Goal: Task Accomplishment & Management: Manage account settings

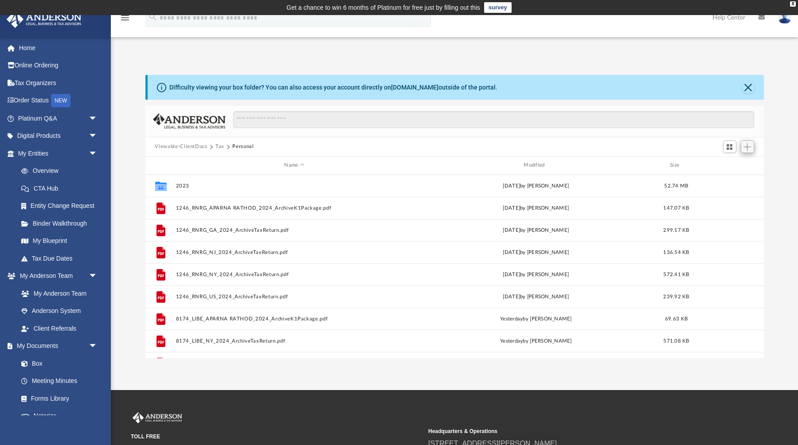
click at [748, 144] on span "Add" at bounding box center [748, 147] width 8 height 8
click at [732, 164] on li "Upload" at bounding box center [735, 164] width 28 height 9
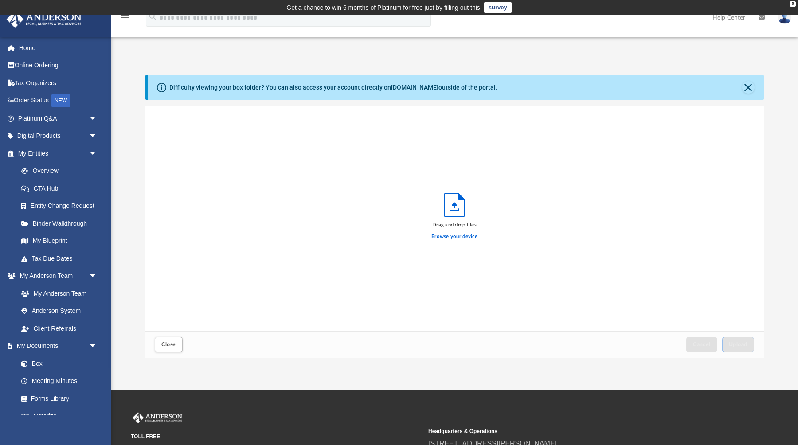
scroll to position [225, 619]
click at [455, 233] on label "Browse your device" at bounding box center [454, 237] width 46 height 8
click at [0, 0] on input "Browse your device" at bounding box center [0, 0] width 0 height 0
click at [449, 236] on label "Browse your device" at bounding box center [454, 237] width 46 height 8
click at [0, 0] on input "Browse your device" at bounding box center [0, 0] width 0 height 0
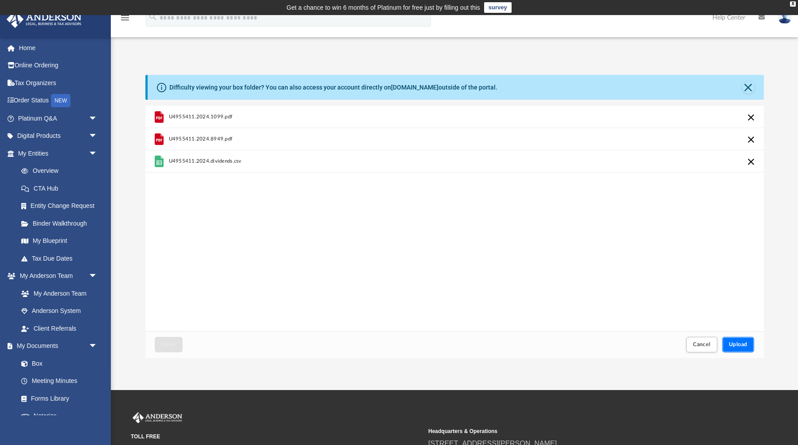
click at [742, 342] on span "Upload" at bounding box center [738, 344] width 19 height 5
click at [749, 119] on button "Retry" at bounding box center [751, 117] width 11 height 11
click at [742, 347] on span "Upload" at bounding box center [738, 344] width 19 height 5
click at [747, 116] on button "Retry" at bounding box center [751, 117] width 11 height 11
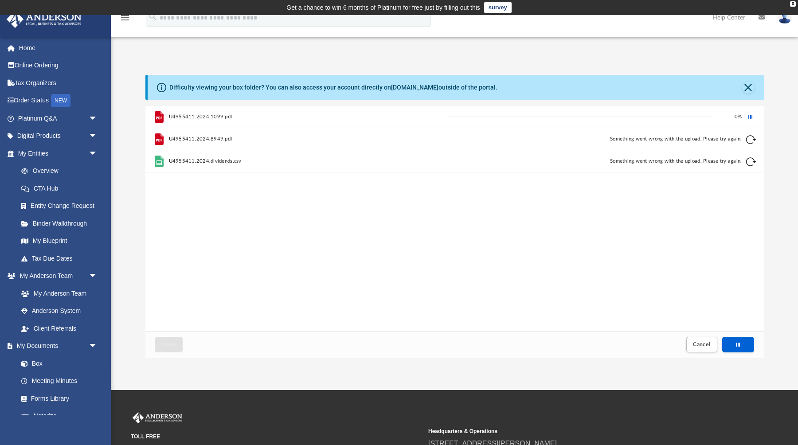
click at [749, 136] on button "Retry" at bounding box center [751, 139] width 11 height 11
click at [751, 161] on button "Retry" at bounding box center [751, 162] width 11 height 11
click at [730, 340] on button "Upload" at bounding box center [738, 345] width 32 height 16
click at [731, 342] on span "Upload" at bounding box center [738, 344] width 19 height 5
click at [734, 342] on span "Upload" at bounding box center [738, 344] width 19 height 5
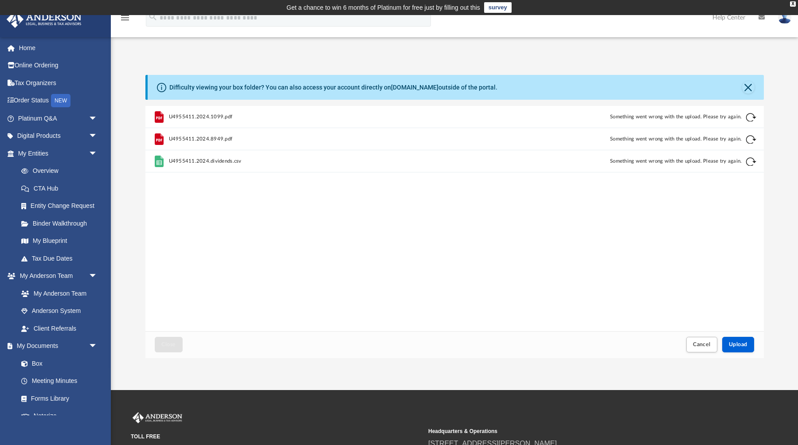
click at [749, 118] on div "Retry" at bounding box center [723, 124] width 67 height 13
click at [736, 338] on button "Upload" at bounding box center [738, 345] width 32 height 16
click at [751, 118] on button "Retry" at bounding box center [751, 117] width 11 height 11
click at [749, 139] on button "Retry" at bounding box center [751, 139] width 11 height 11
click at [750, 164] on button "Retry" at bounding box center [751, 162] width 11 height 11
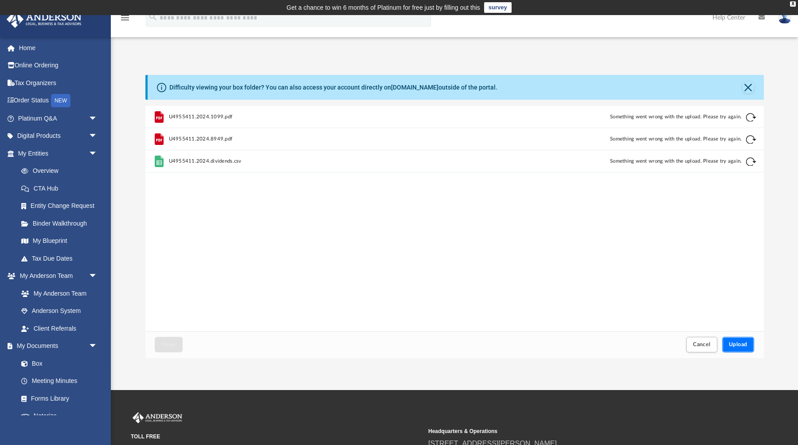
click at [729, 343] on span "Upload" at bounding box center [738, 344] width 19 height 5
click at [698, 120] on div "Something went wrong with the upload. Please try again." at bounding box center [594, 117] width 294 height 8
click at [746, 120] on button "Retry" at bounding box center [751, 117] width 11 height 11
click at [749, 139] on button "Retry" at bounding box center [751, 139] width 11 height 11
click at [750, 164] on button "Retry" at bounding box center [751, 162] width 11 height 11
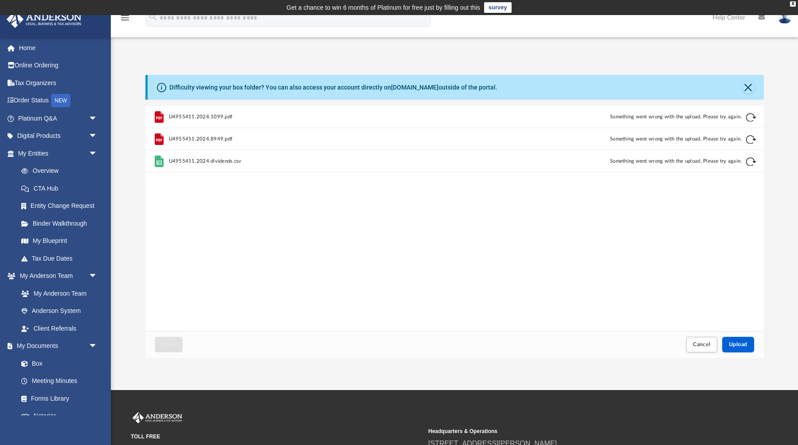
click at [745, 118] on div "U4955411.2024.1099.pdf Something went wrong with the upload. Please try again." at bounding box center [454, 117] width 619 height 22
click at [748, 118] on button "Retry" at bounding box center [751, 117] width 11 height 11
click at [748, 137] on button "Retry" at bounding box center [751, 139] width 11 height 11
click at [749, 160] on button "Retry" at bounding box center [751, 162] width 11 height 11
click at [747, 91] on button "Close" at bounding box center [748, 87] width 12 height 12
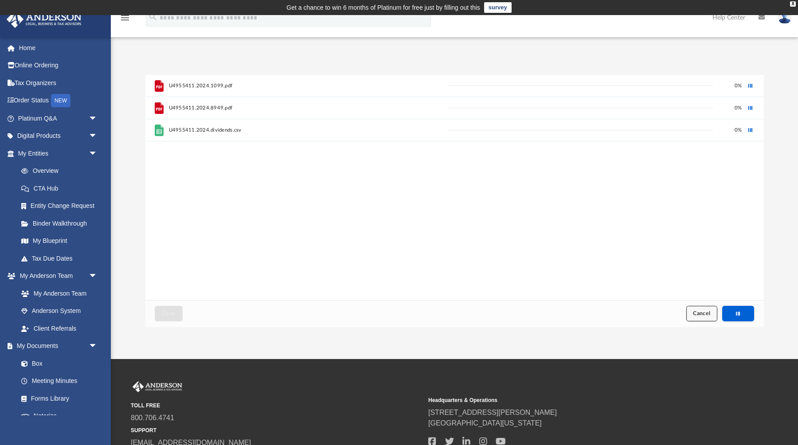
click at [712, 321] on button "Cancel" at bounding box center [701, 314] width 31 height 16
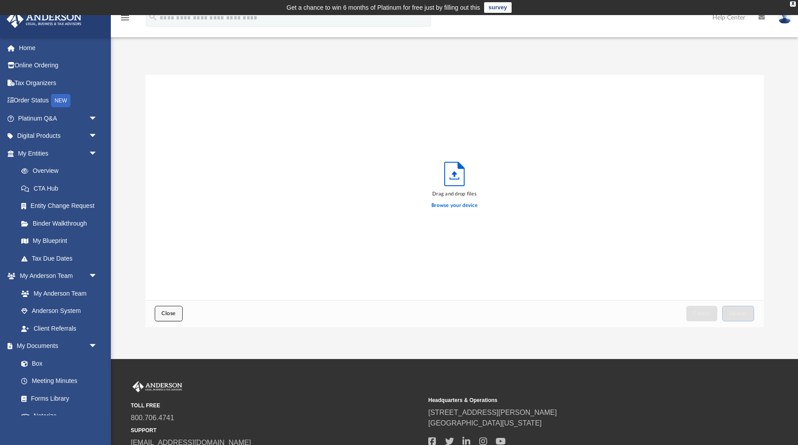
click at [162, 318] on button "Close" at bounding box center [168, 314] width 27 height 16
click at [166, 318] on button "Close" at bounding box center [168, 314] width 27 height 16
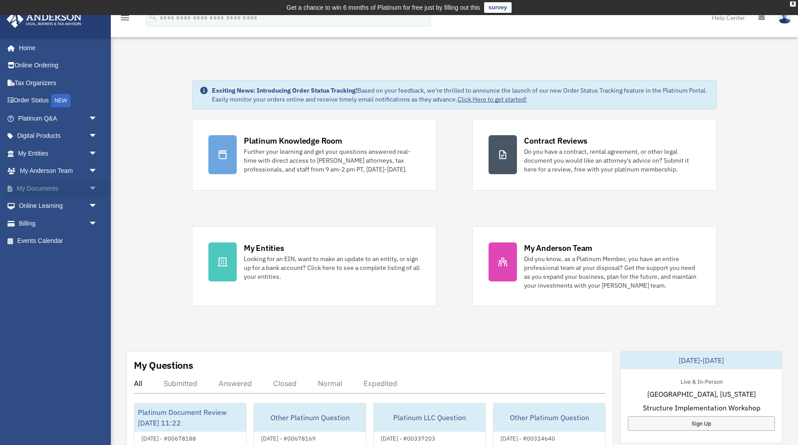
click at [41, 190] on link "My Documents arrow_drop_down" at bounding box center [58, 189] width 105 height 18
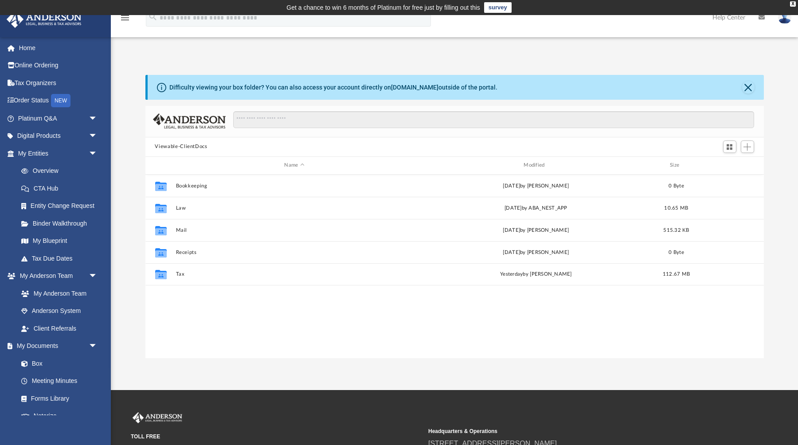
scroll to position [201, 619]
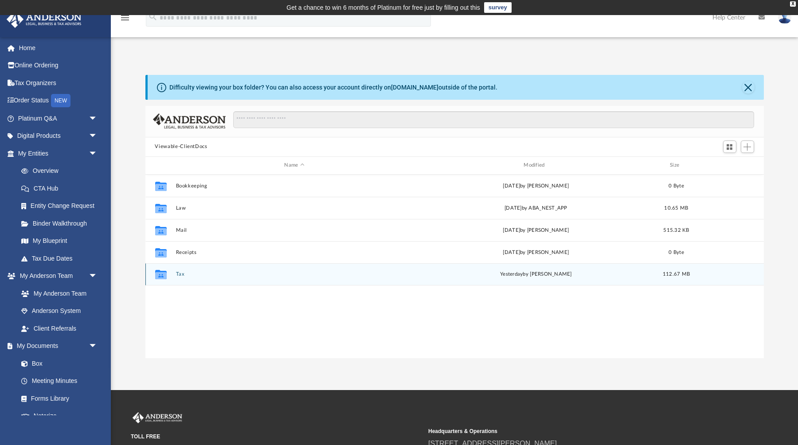
click at [180, 272] on button "Tax" at bounding box center [295, 274] width 238 height 6
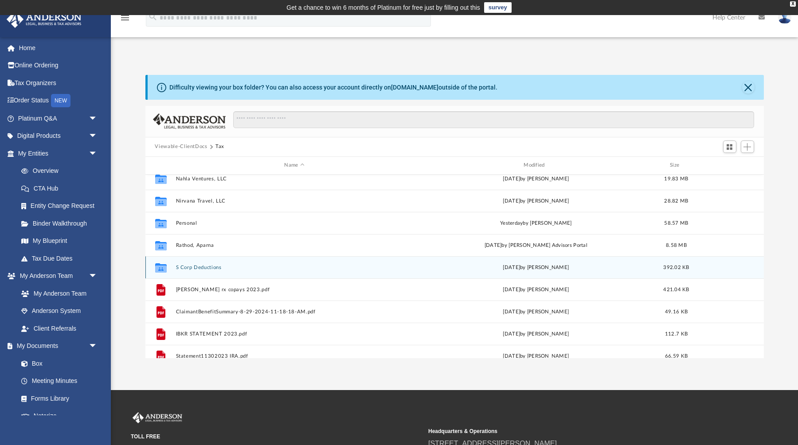
scroll to position [0, 0]
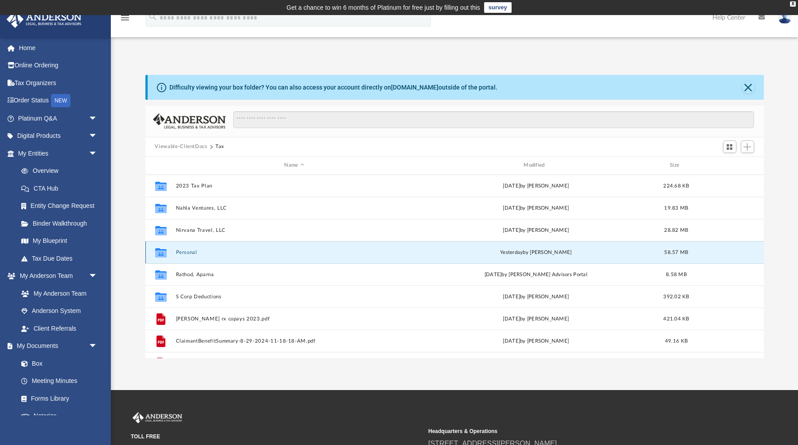
click at [189, 251] on button "Personal" at bounding box center [295, 252] width 238 height 6
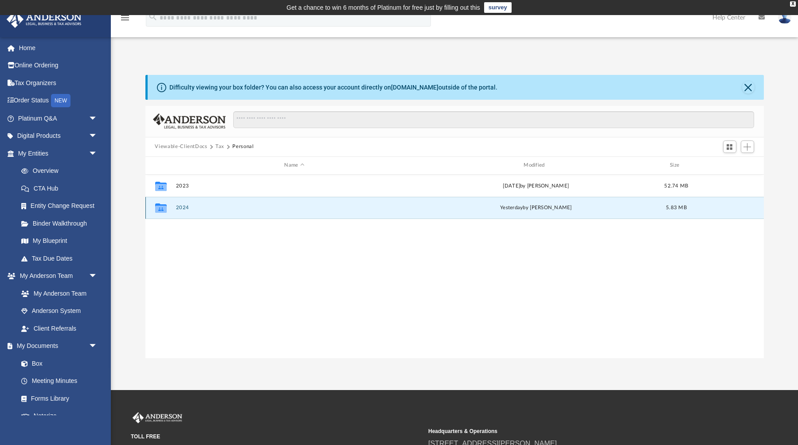
click at [340, 208] on button "2024" at bounding box center [295, 208] width 238 height 6
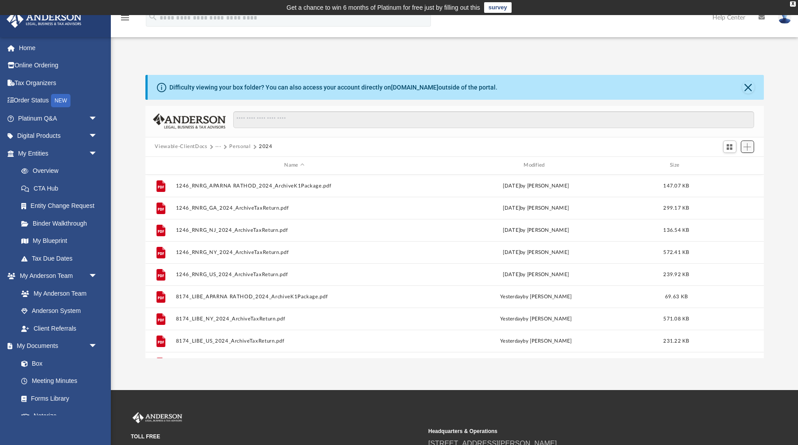
click at [747, 145] on span "Add" at bounding box center [748, 147] width 8 height 8
click at [730, 164] on li "Upload" at bounding box center [735, 164] width 28 height 9
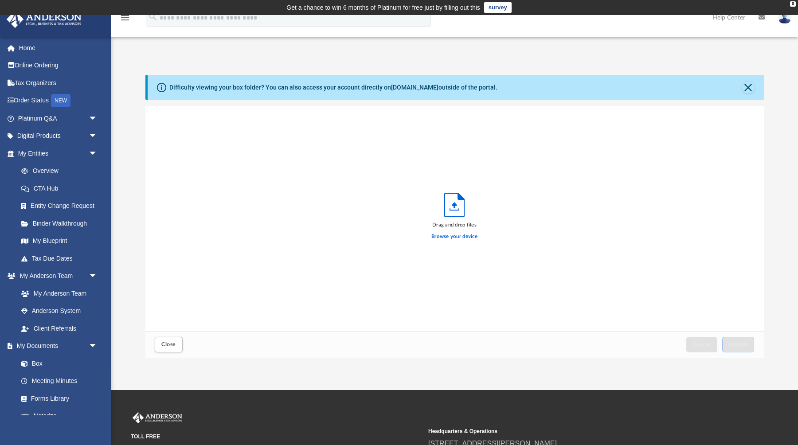
scroll to position [225, 619]
click at [447, 240] on label "Browse your device" at bounding box center [454, 237] width 46 height 8
click at [0, 0] on input "Browse your device" at bounding box center [0, 0] width 0 height 0
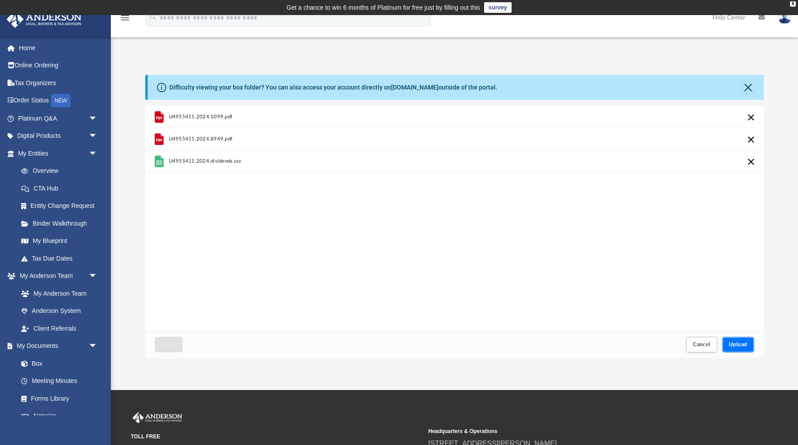
click at [743, 337] on button "Upload" at bounding box center [738, 345] width 32 height 16
